Goal: Navigation & Orientation: Find specific page/section

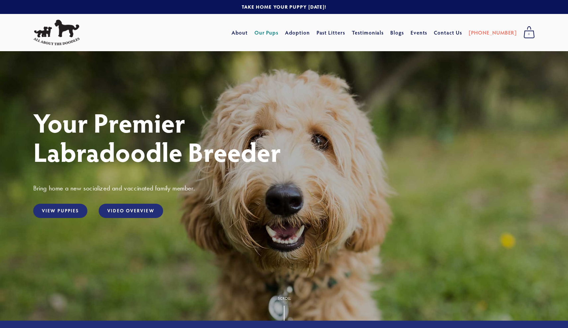
click at [279, 35] on link "Our Pups" at bounding box center [267, 33] width 24 height 12
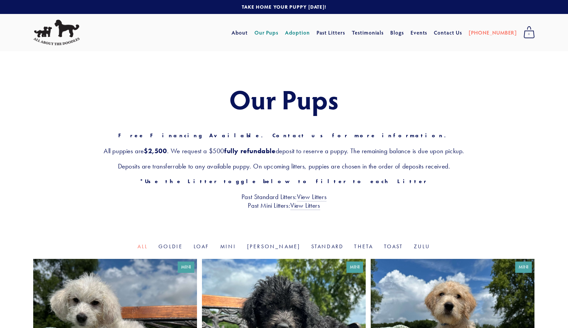
click at [310, 33] on link "Adoption" at bounding box center [297, 33] width 25 height 12
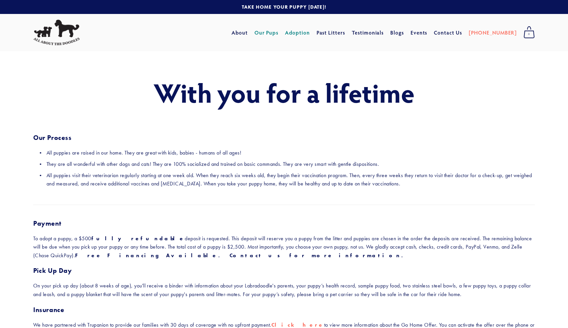
click at [279, 34] on link "Our Pups" at bounding box center [267, 33] width 24 height 12
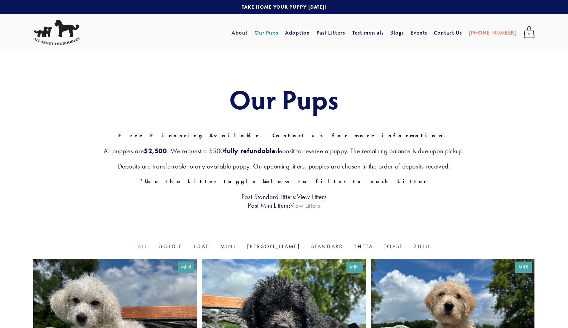
click at [311, 205] on link "View Litters" at bounding box center [305, 205] width 30 height 9
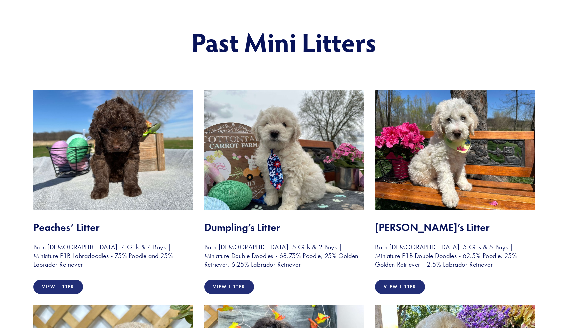
scroll to position [66, 0]
